Goal: Check status: Check status

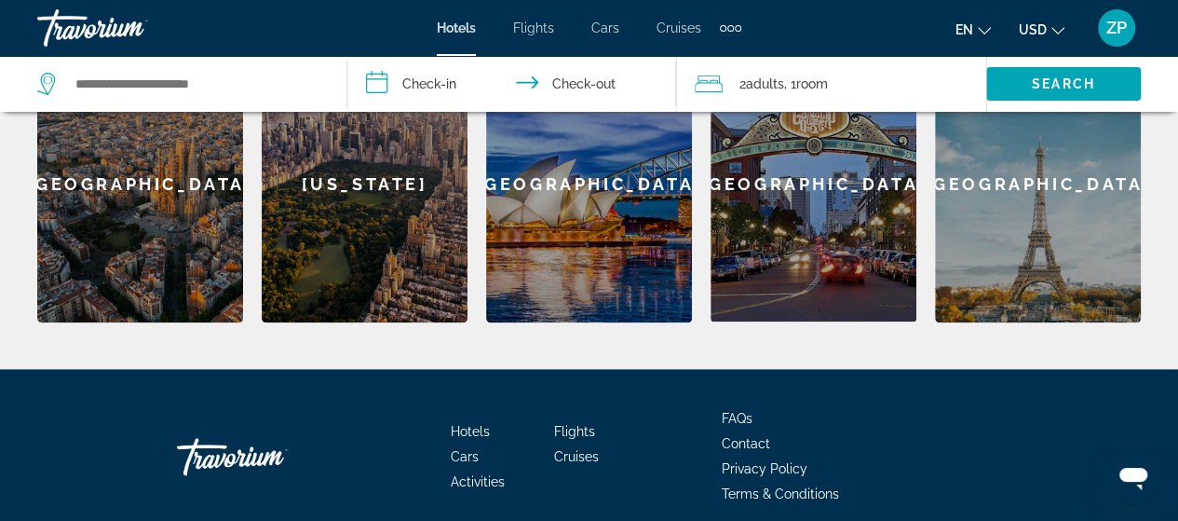
scroll to position [939, 0]
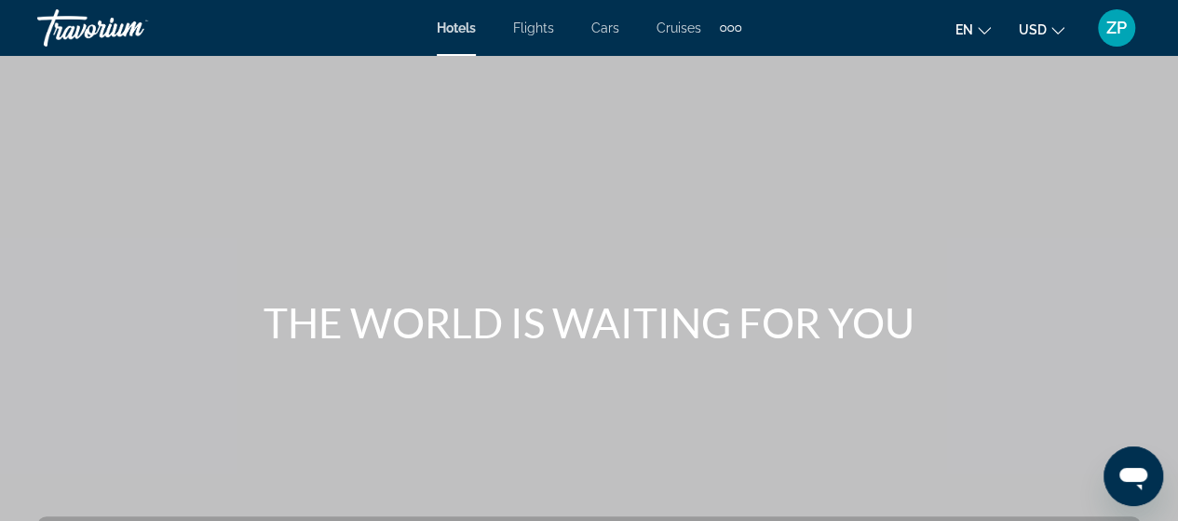
click at [728, 27] on div "Extra navigation items" at bounding box center [731, 28] width 7 height 7
click at [713, 48] on link "Activities" at bounding box center [699, 63] width 73 height 34
click at [1120, 25] on span "ZP" at bounding box center [1117, 28] width 20 height 19
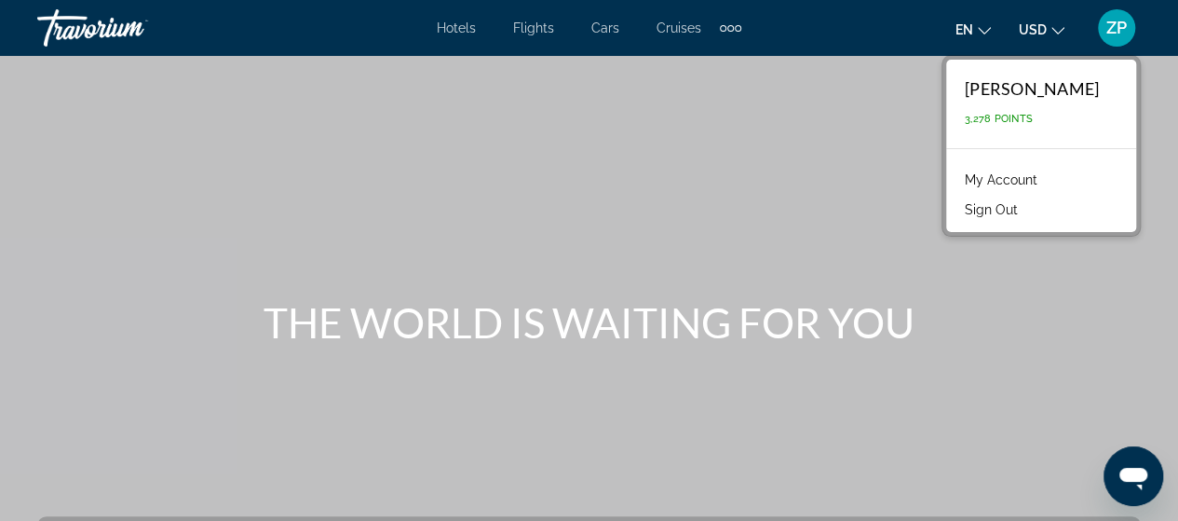
click at [1031, 180] on link "My Account" at bounding box center [1001, 180] width 91 height 24
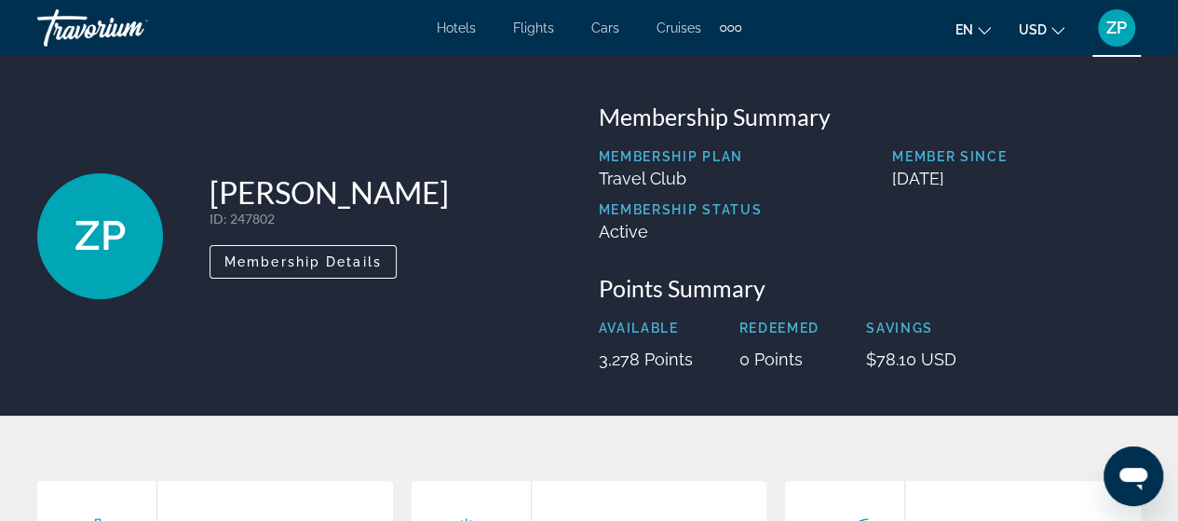
click at [453, 26] on span "Hotels" at bounding box center [456, 27] width 39 height 15
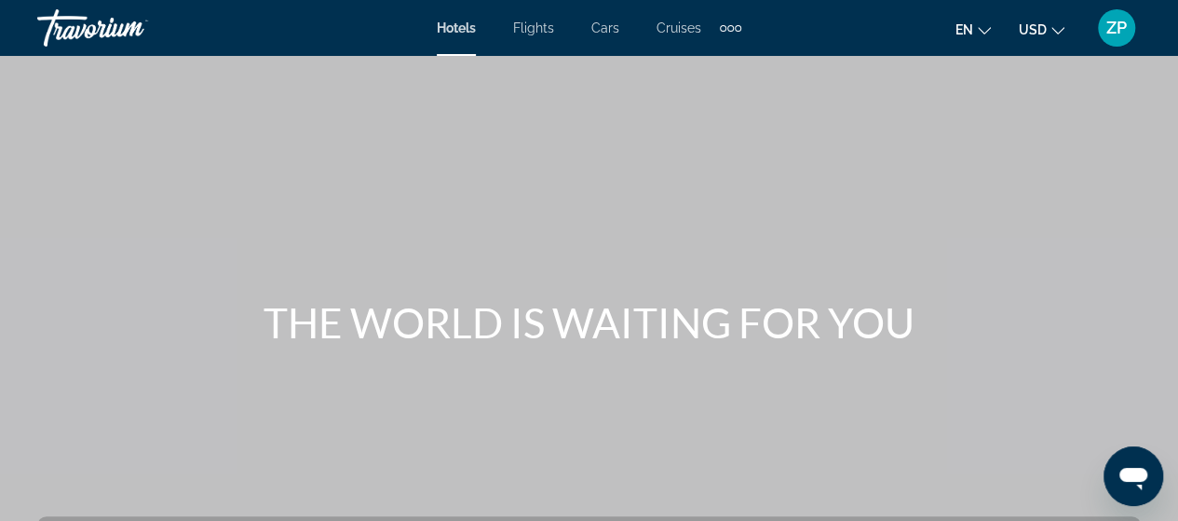
click at [1110, 27] on span "ZP" at bounding box center [1117, 28] width 20 height 19
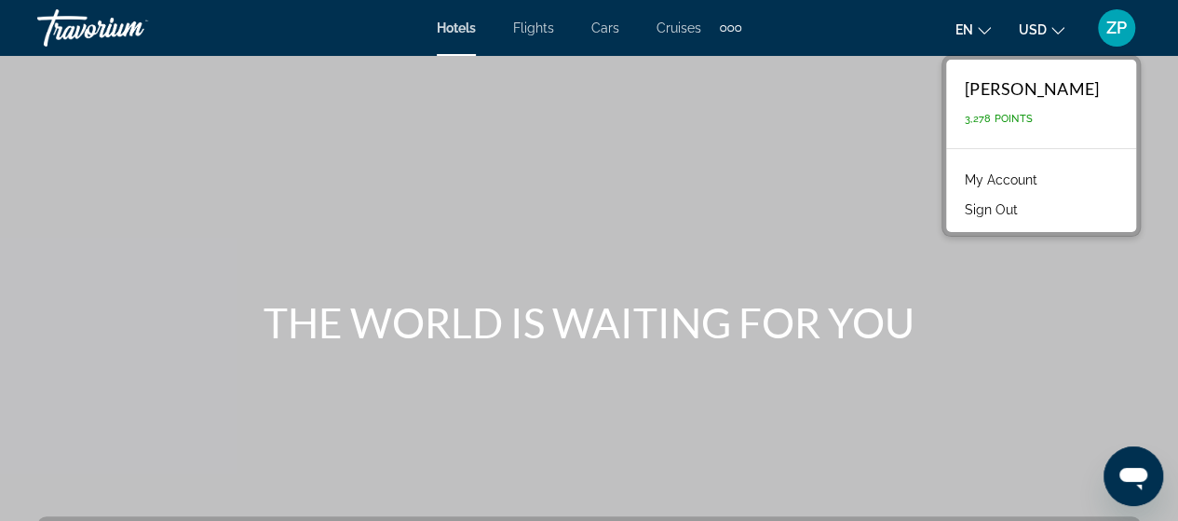
click at [1047, 176] on link "My Account" at bounding box center [1001, 180] width 91 height 24
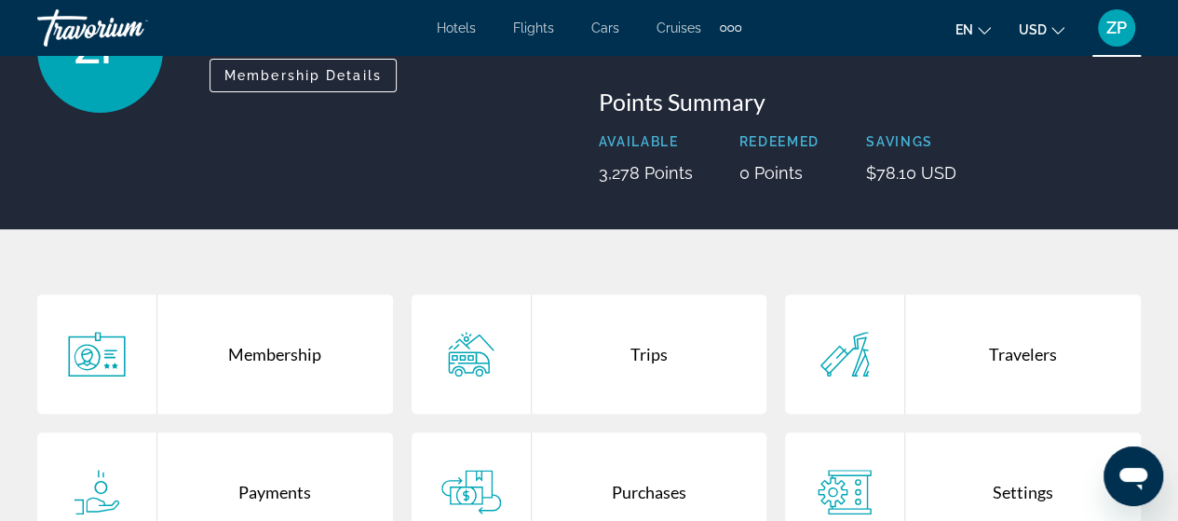
scroll to position [279, 0]
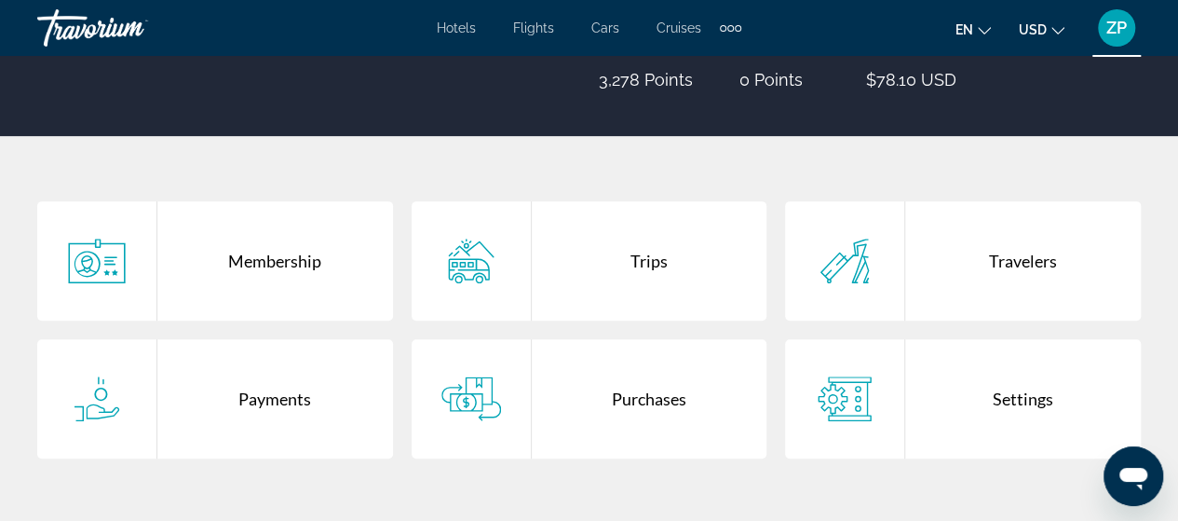
click at [660, 263] on div "Trips" at bounding box center [650, 260] width 236 height 119
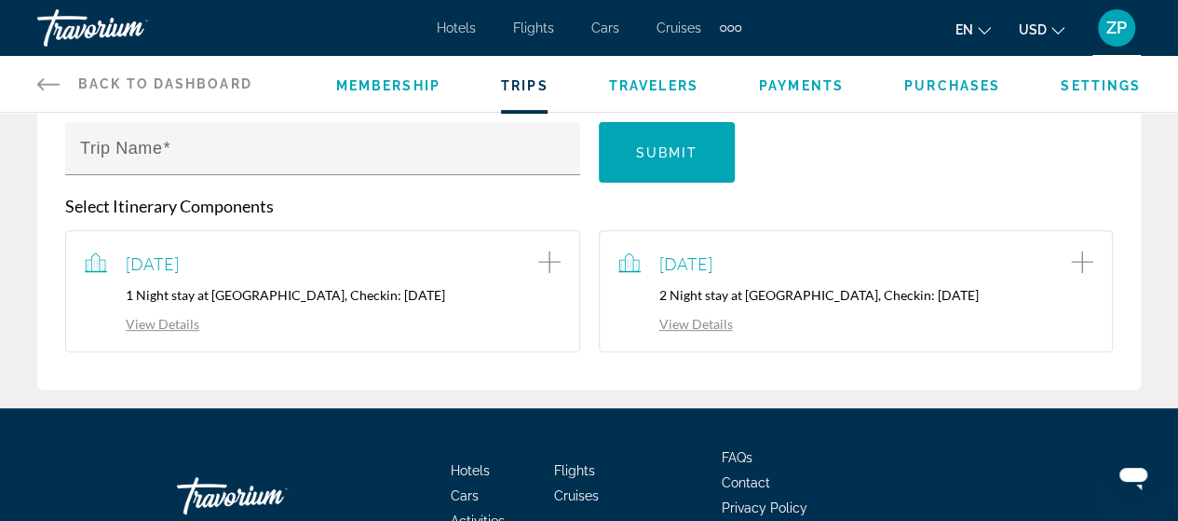
scroll to position [279, 0]
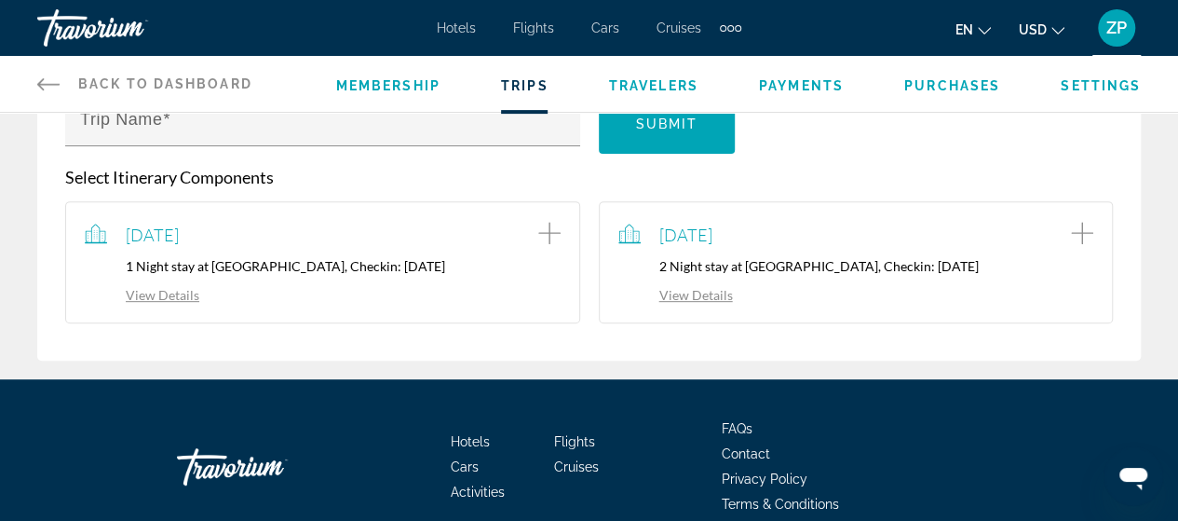
click at [685, 293] on link "View Details" at bounding box center [676, 295] width 115 height 16
